Goal: Transaction & Acquisition: Purchase product/service

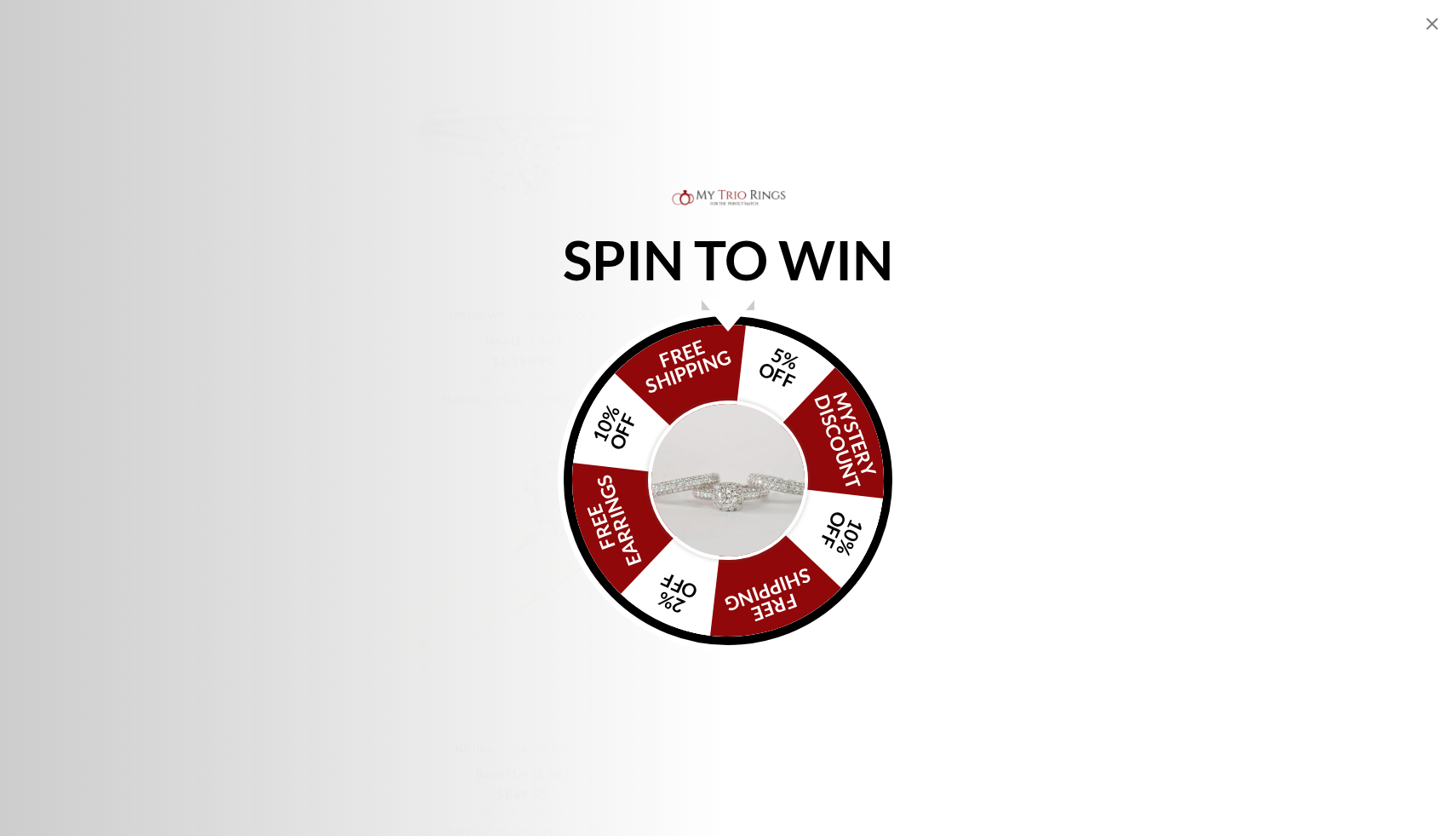
scroll to position [2487, 0]
click at [1435, 27] on icon "Close popup" at bounding box center [1432, 23] width 12 height 12
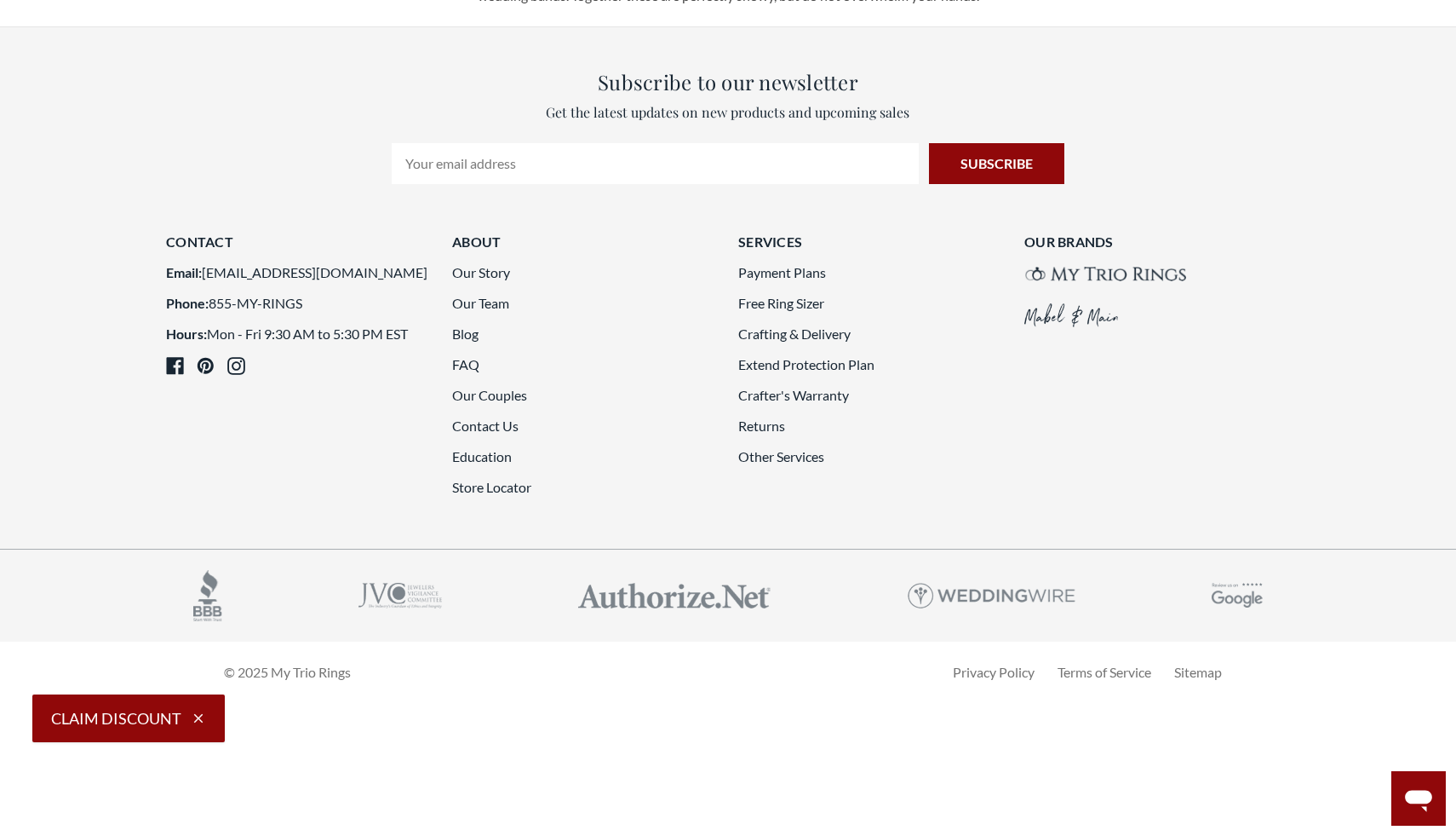
scroll to position [4457, 0]
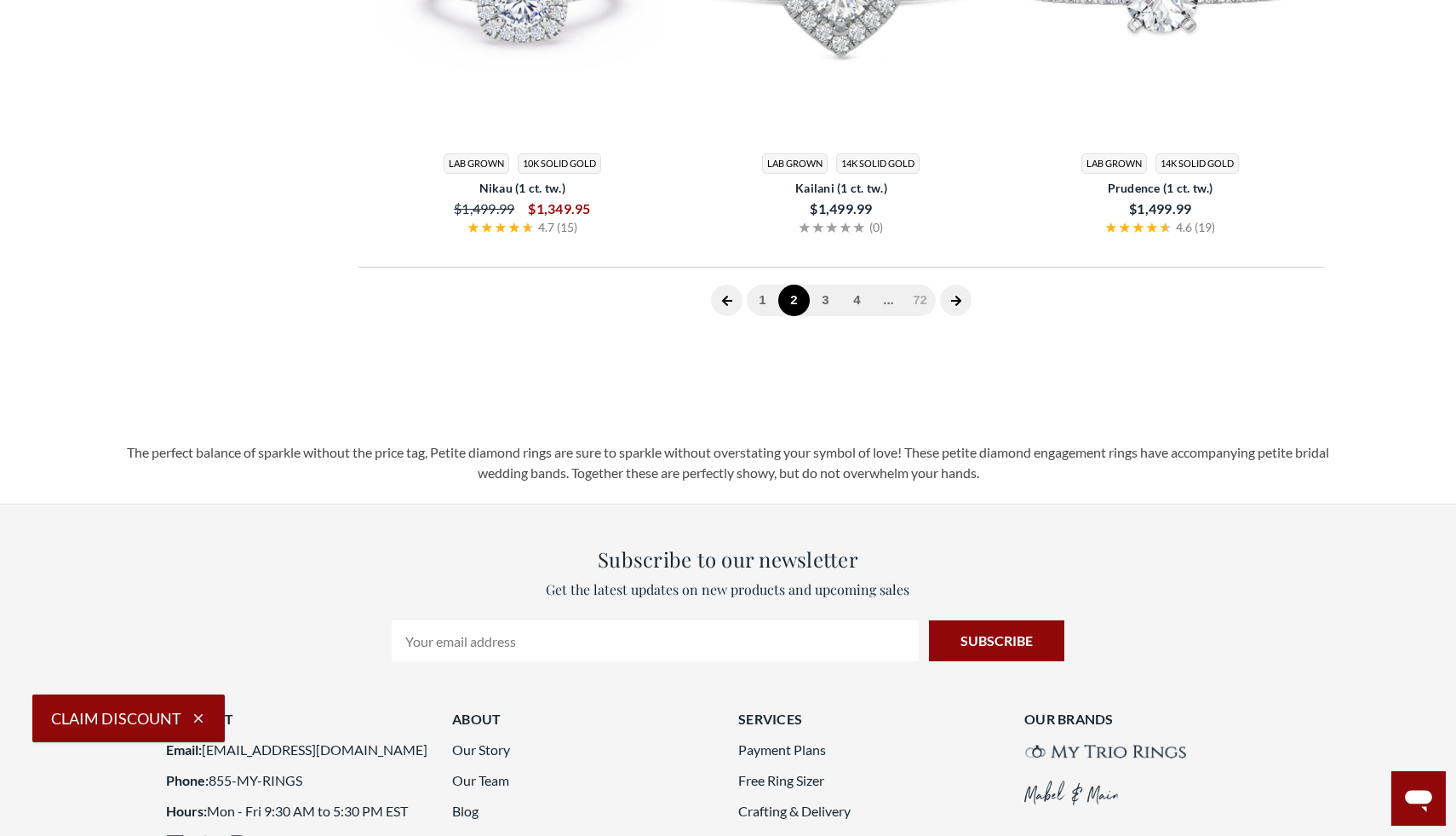
scroll to position [404, 0]
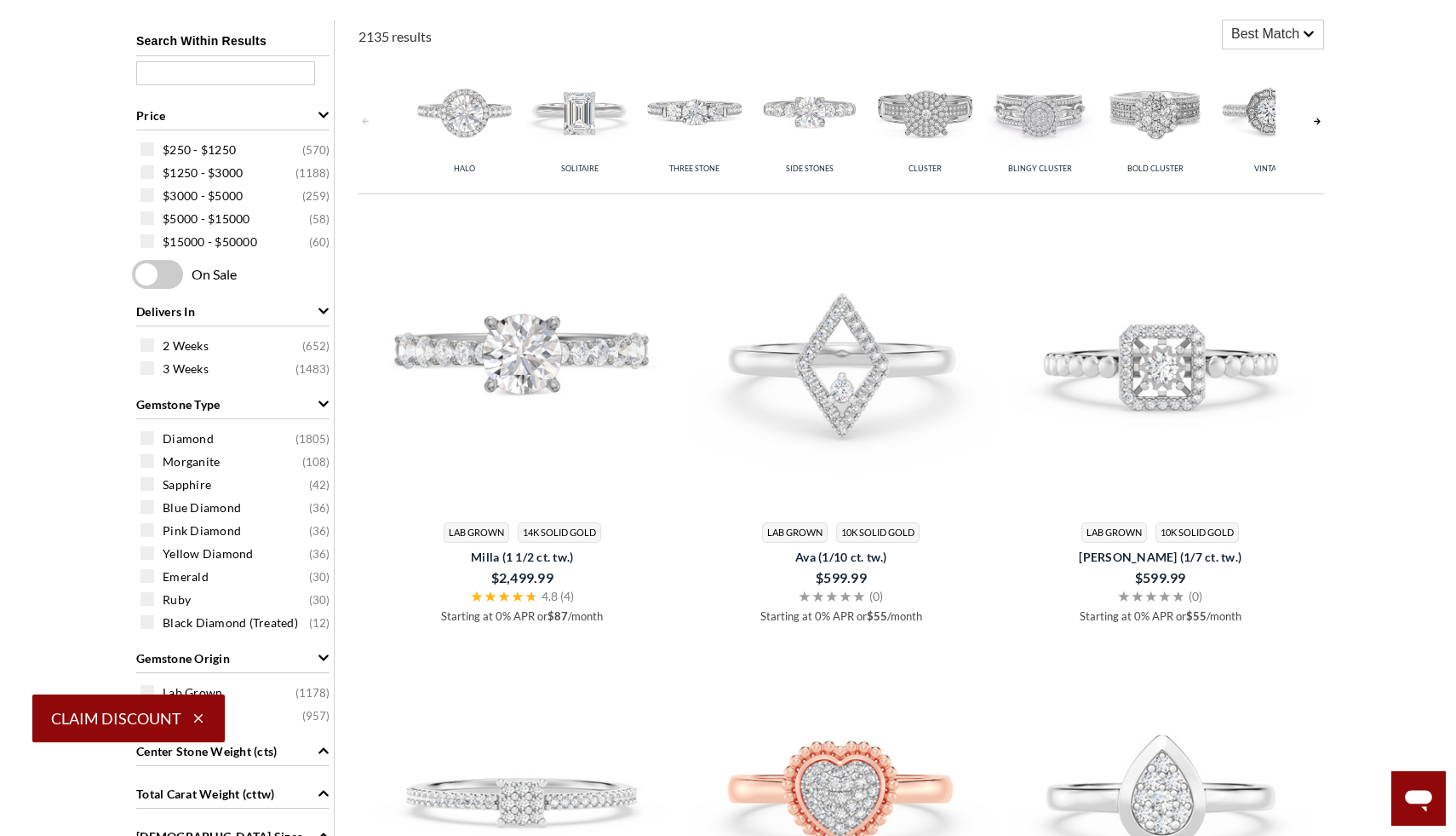
click at [806, 399] on img at bounding box center [841, 358] width 306 height 306
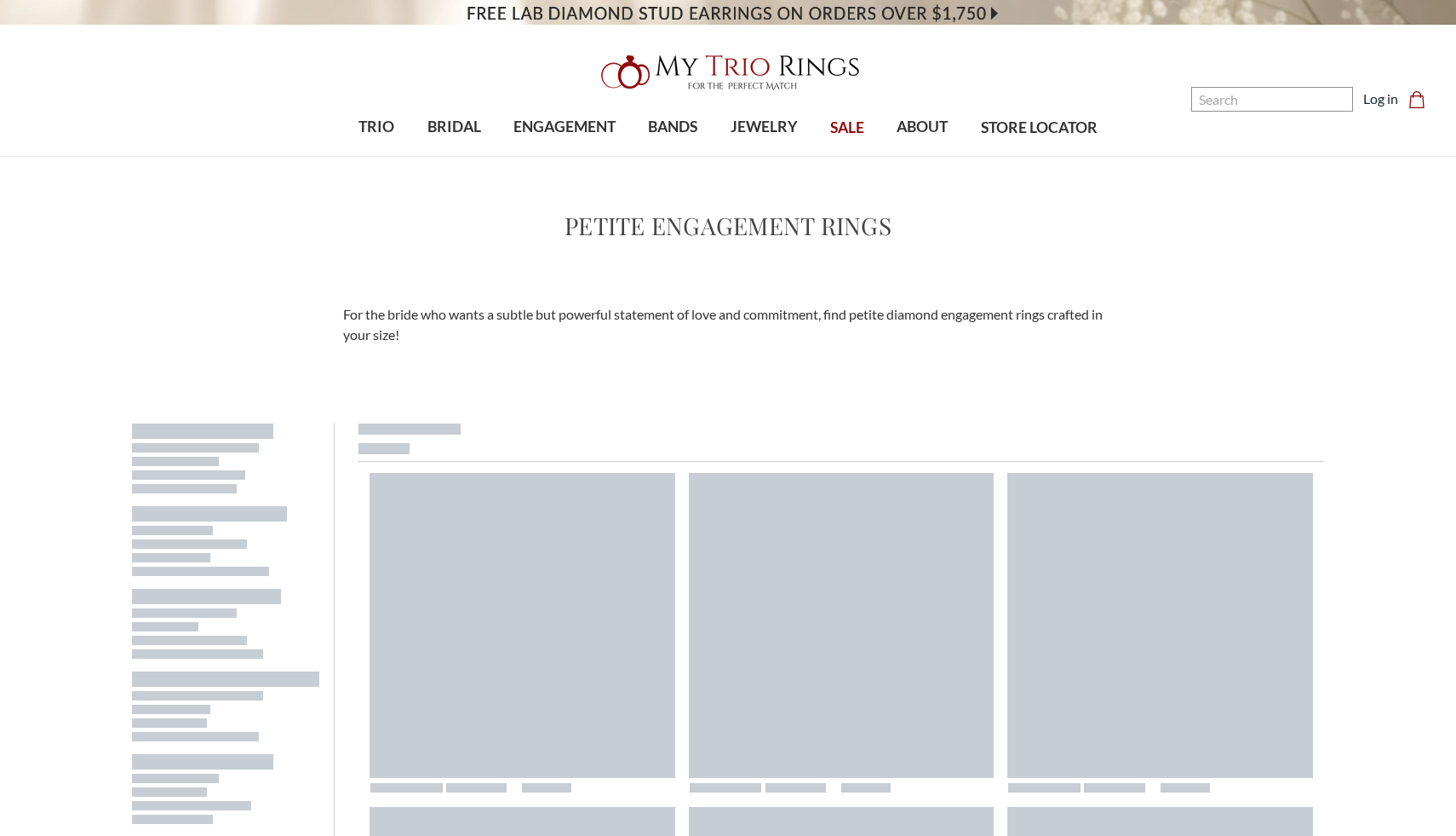
scroll to position [404, 0]
